Goal: Task Accomplishment & Management: Manage account settings

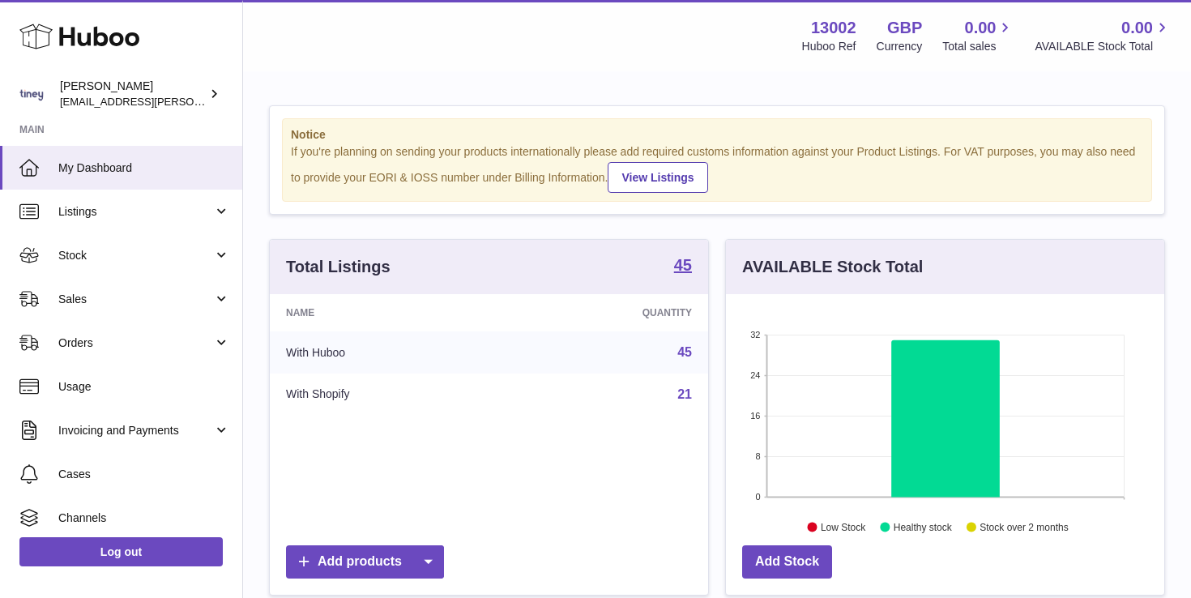
scroll to position [253, 438]
click at [118, 266] on link "Stock" at bounding box center [121, 255] width 242 height 44
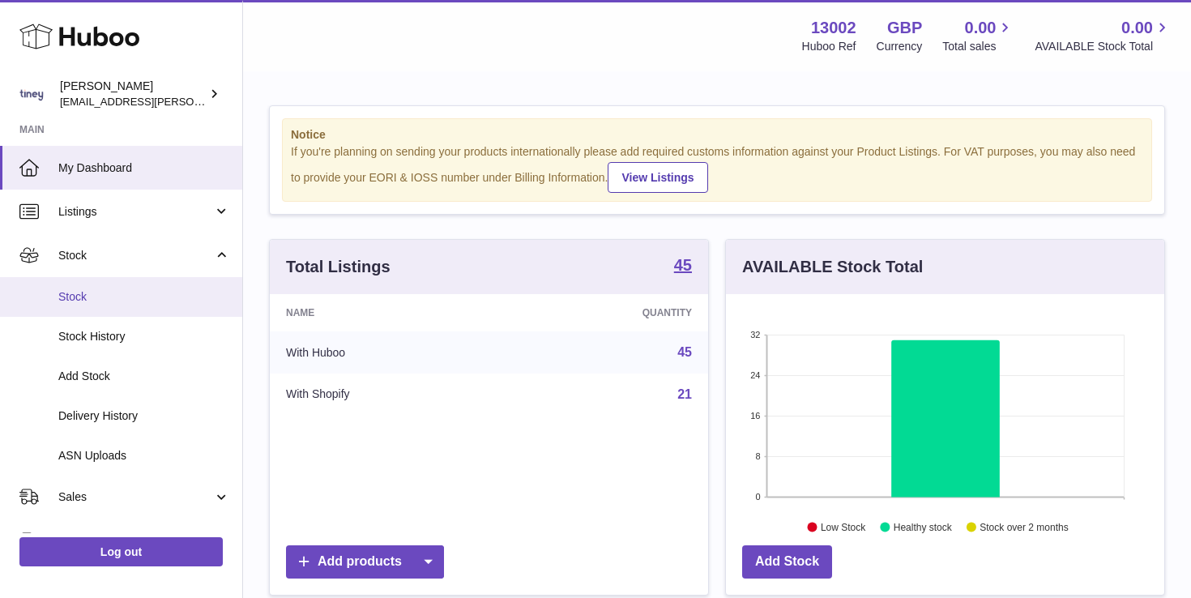
click at [120, 301] on span "Stock" at bounding box center [144, 296] width 172 height 15
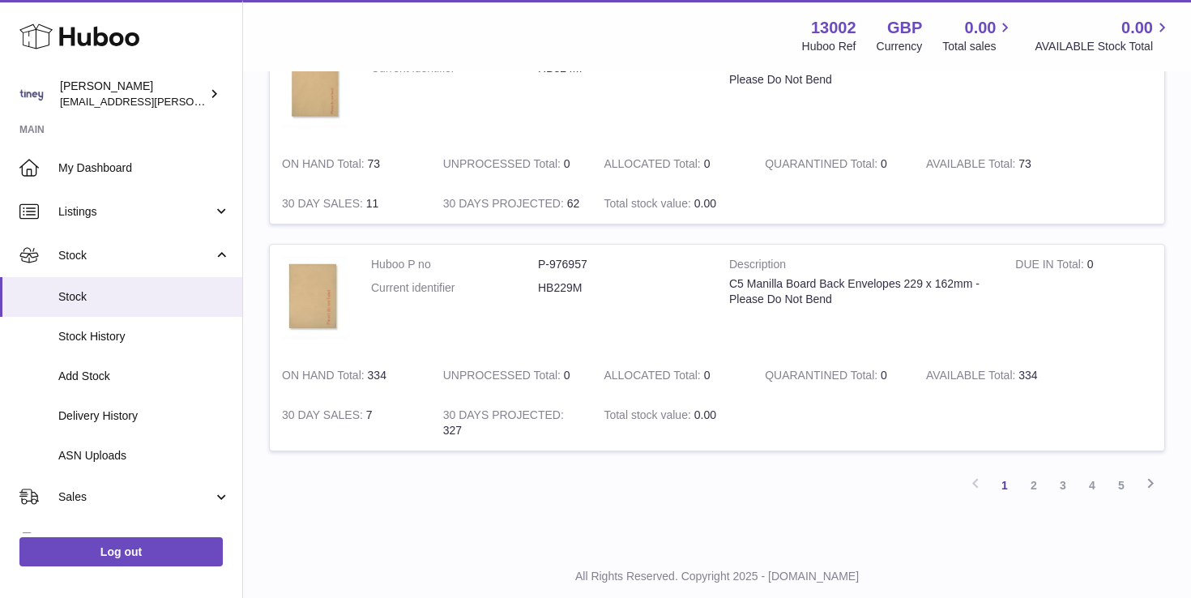
scroll to position [1892, 0]
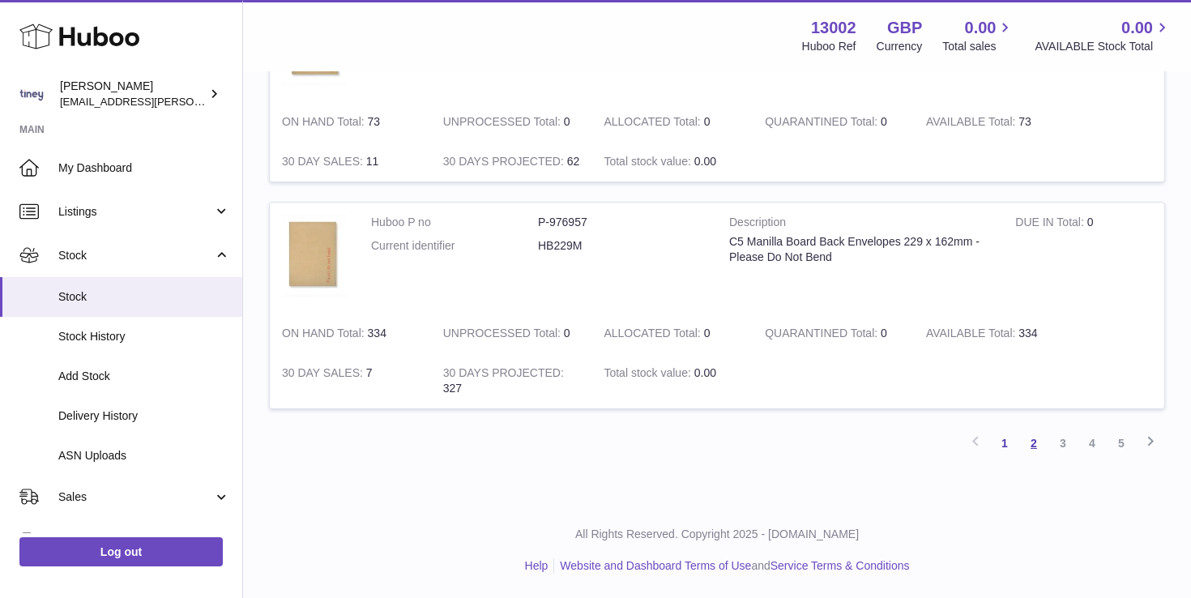
click at [1036, 442] on link "2" at bounding box center [1033, 443] width 29 height 29
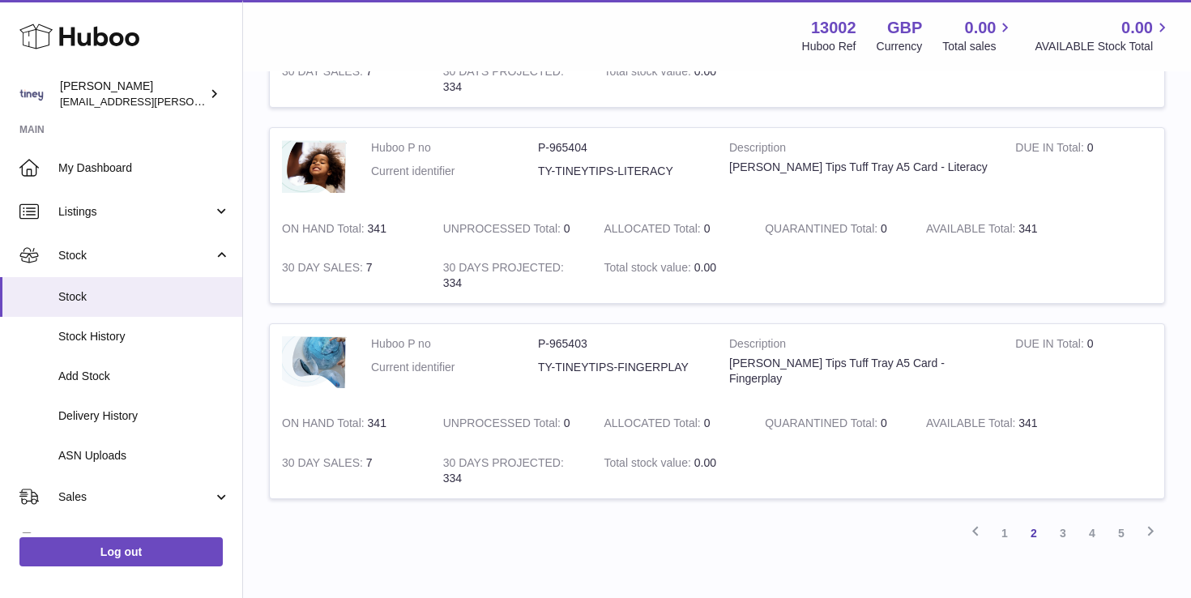
scroll to position [1783, 0]
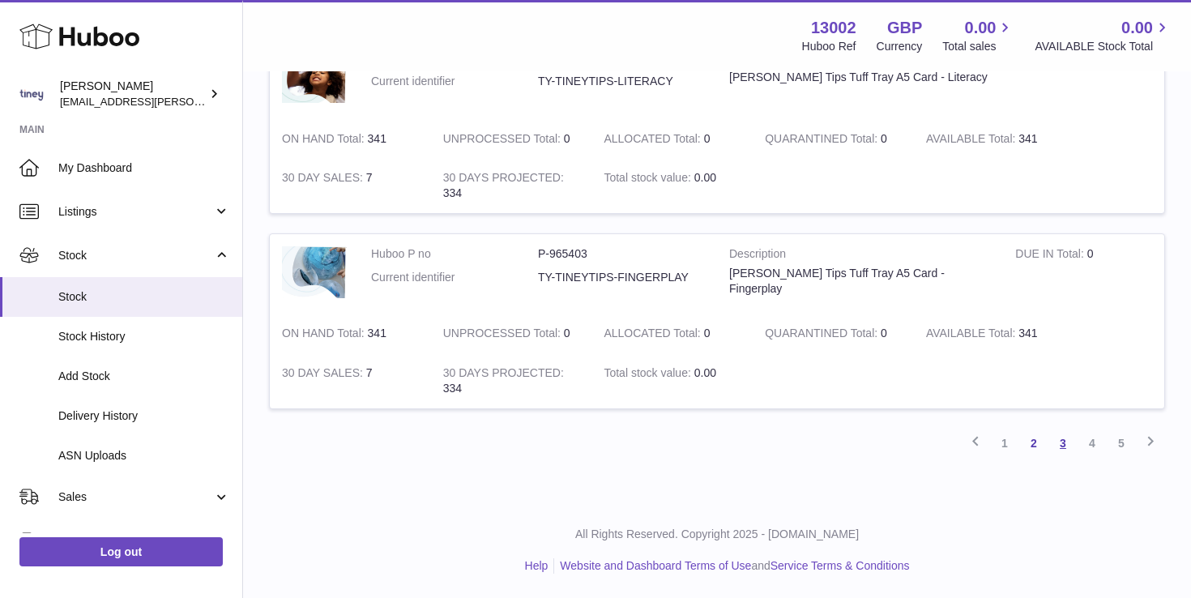
click at [1063, 447] on link "3" at bounding box center [1062, 443] width 29 height 29
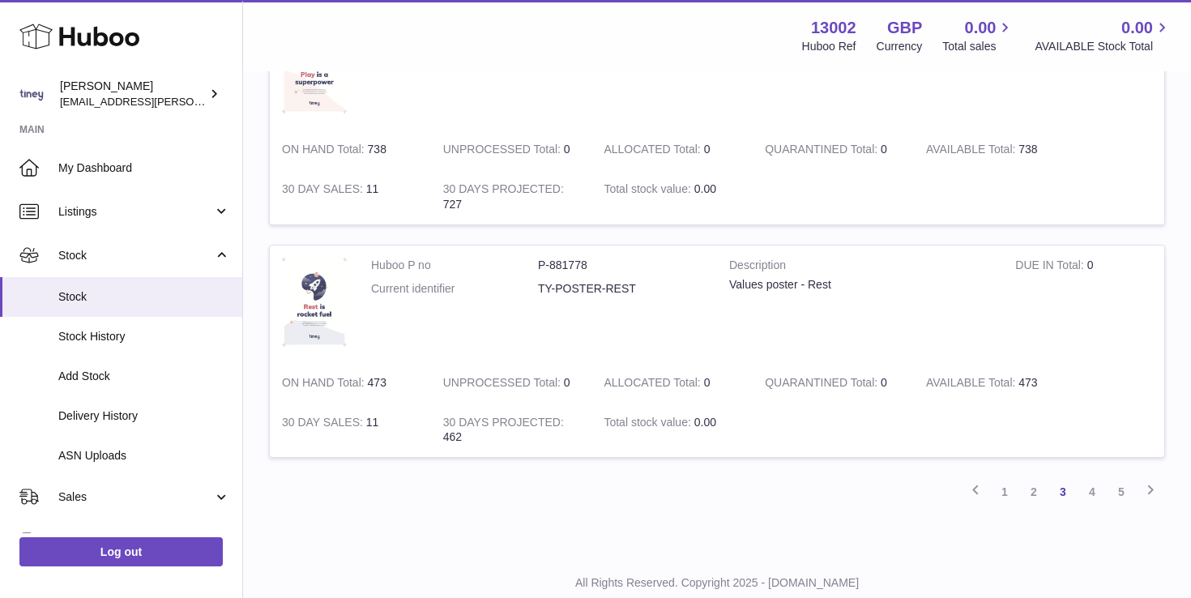
scroll to position [1870, 0]
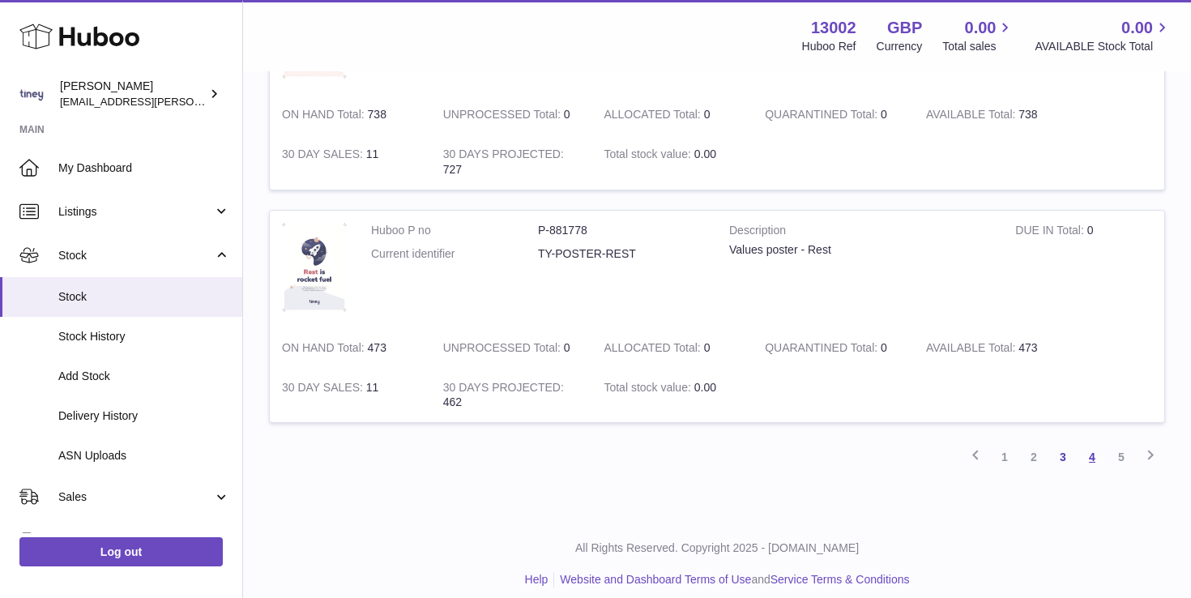
click at [1085, 458] on link "4" at bounding box center [1092, 456] width 29 height 29
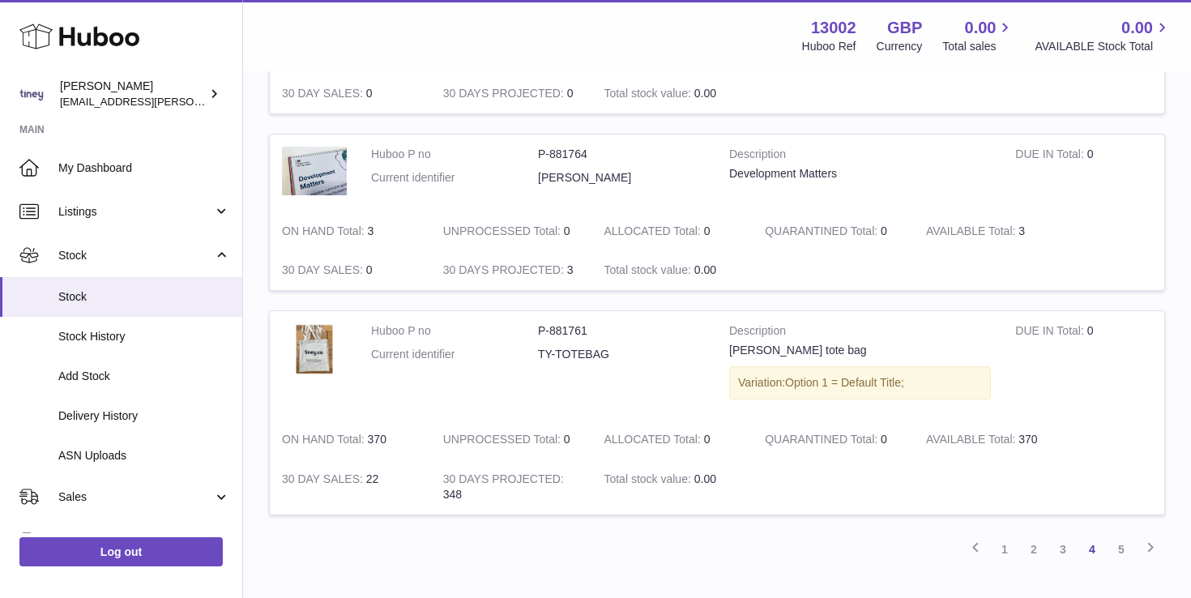
scroll to position [1952, 0]
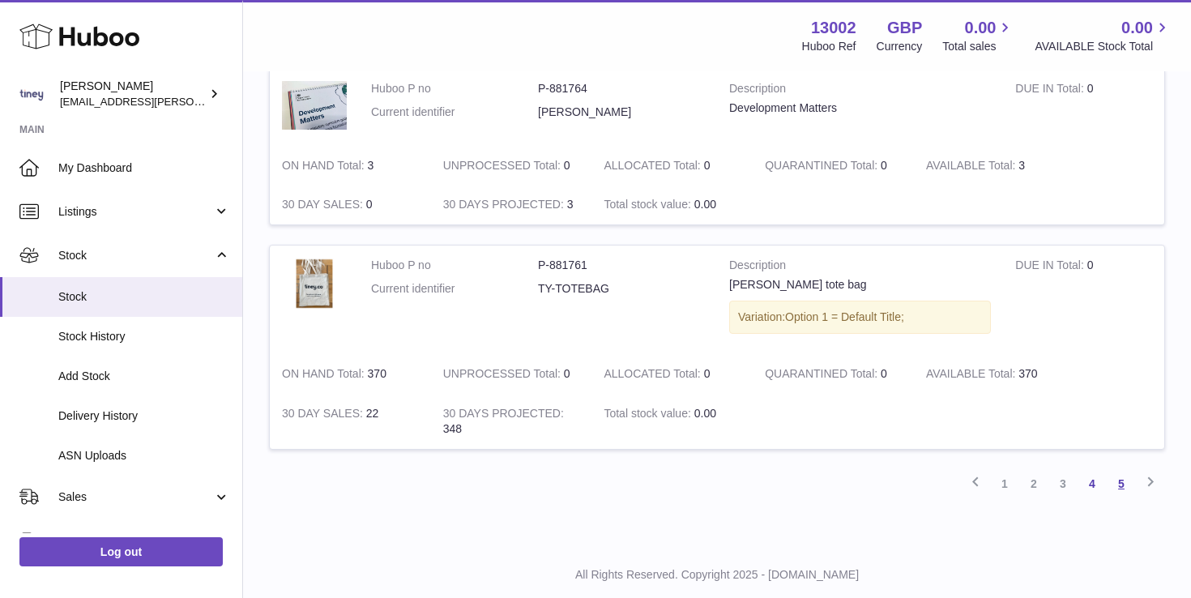
click at [1123, 484] on link "5" at bounding box center [1121, 483] width 29 height 29
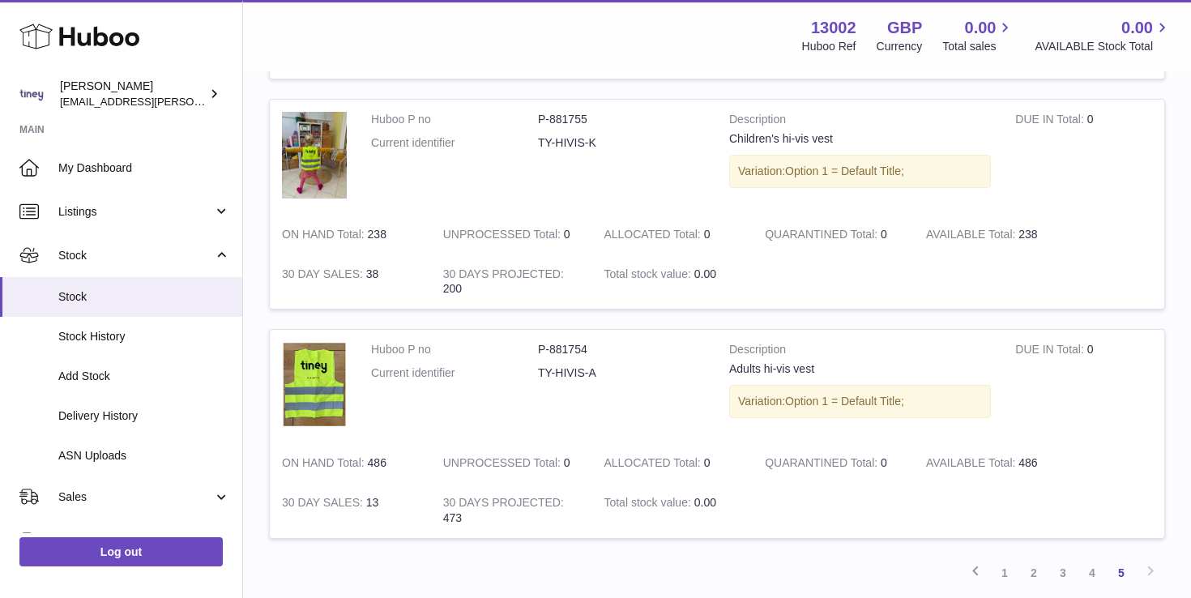
scroll to position [962, 0]
